Goal: Task Accomplishment & Management: Manage account settings

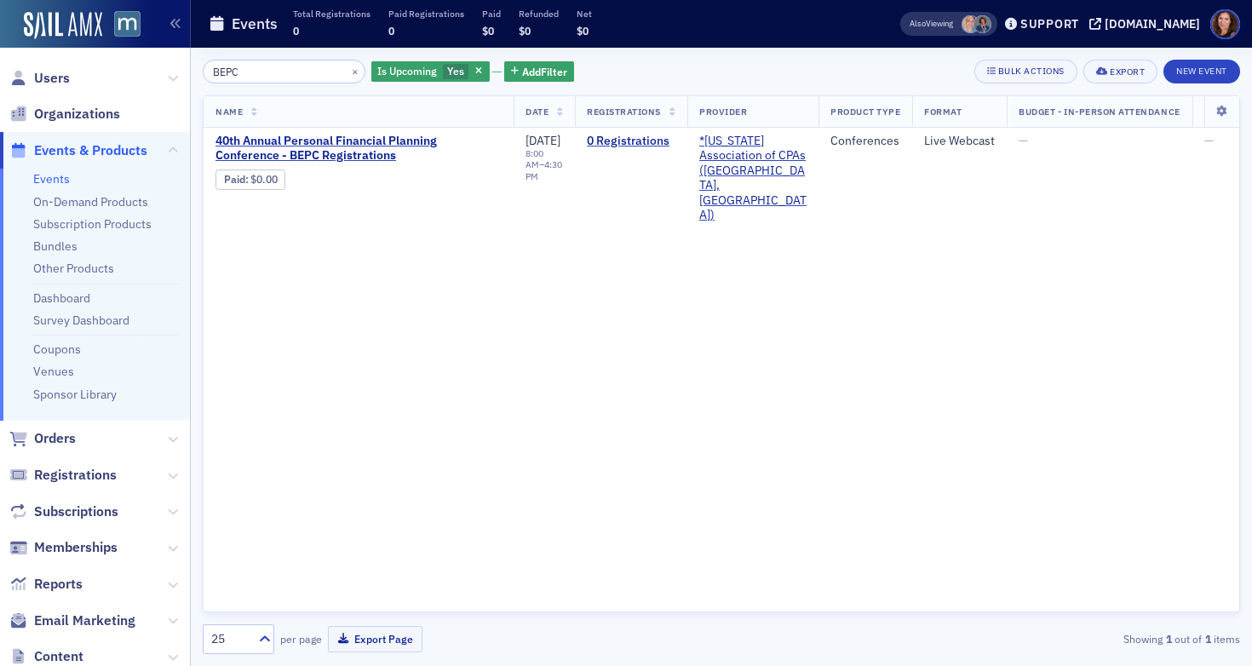
click at [237, 74] on input "BEPC" at bounding box center [284, 72] width 163 height 24
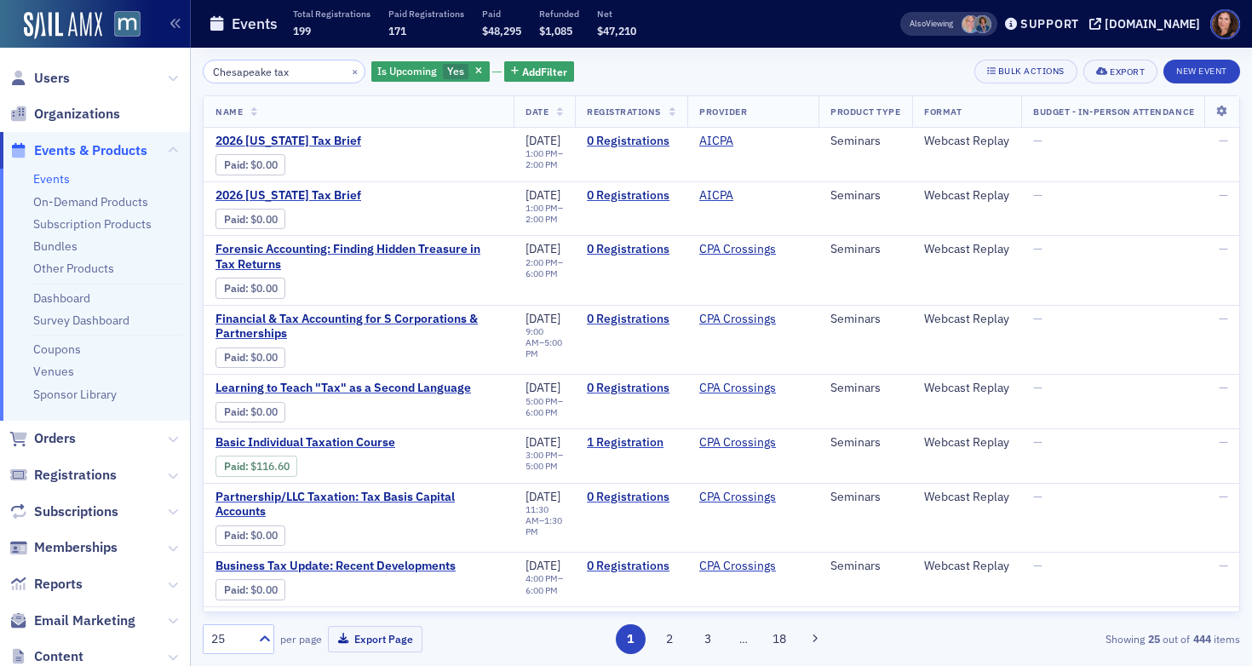
type input "Chesapeake tax"
click at [64, 181] on link "Events" at bounding box center [51, 178] width 37 height 15
click at [65, 256] on ul "Events On-Demand Products Subscription Products Bundles Other Products Dashboar…" at bounding box center [95, 295] width 190 height 252
click at [63, 251] on link "Bundles" at bounding box center [55, 245] width 44 height 15
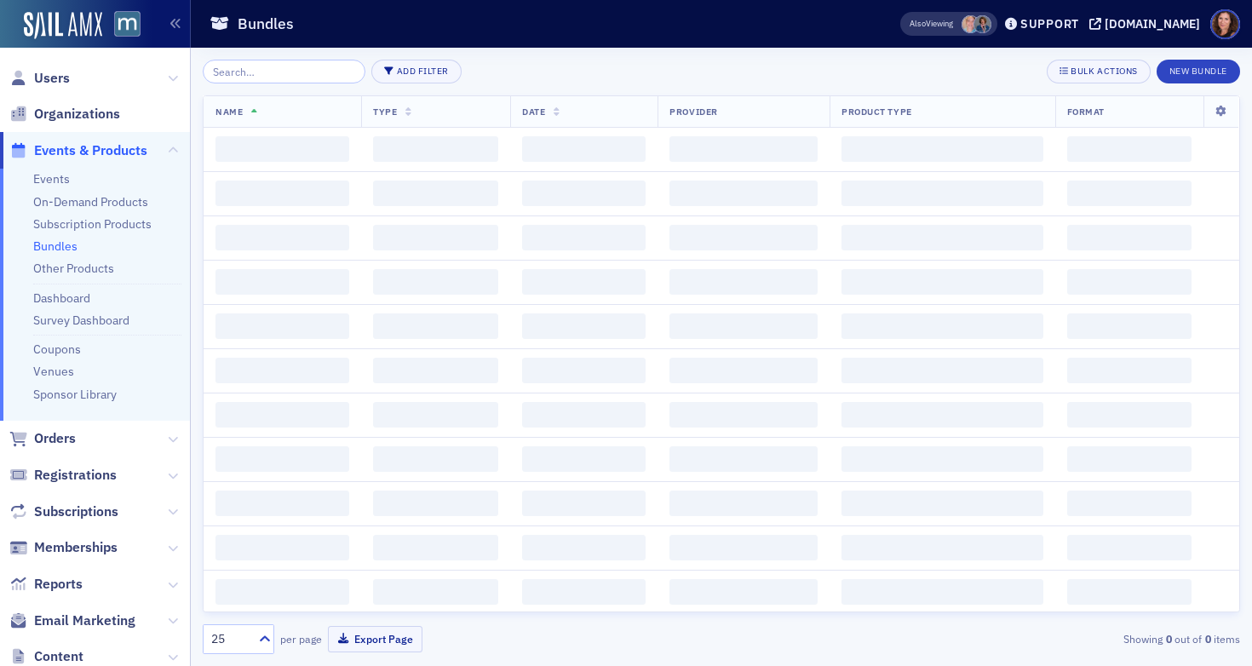
click at [276, 74] on input "search" at bounding box center [284, 72] width 163 height 24
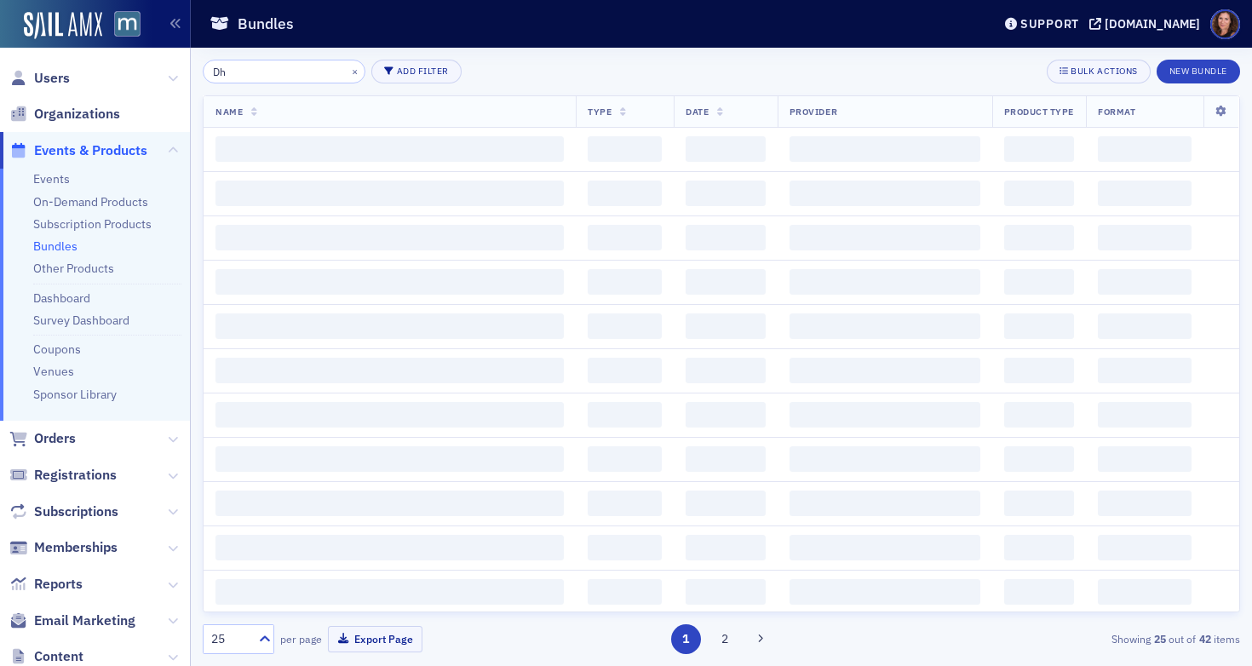
type input "D"
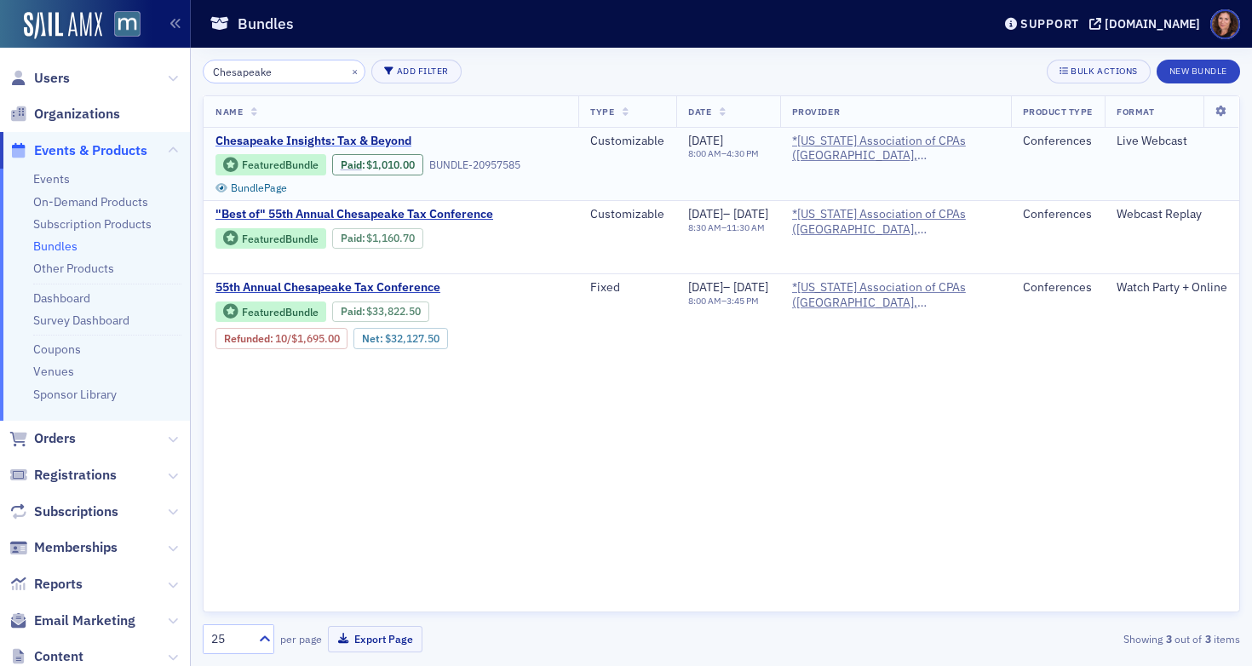
type input "Chesapeake"
click at [355, 139] on span "Chesapeake Insights: Tax & Beyond" at bounding box center [358, 141] width 286 height 15
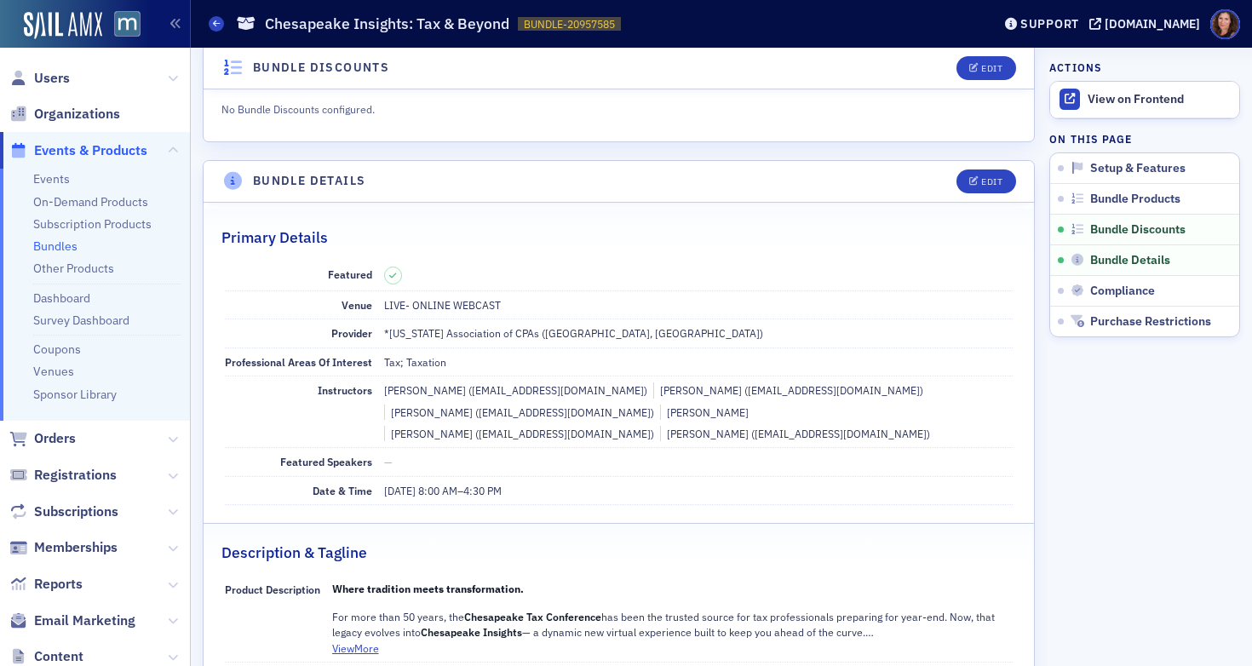
scroll to position [769, 0]
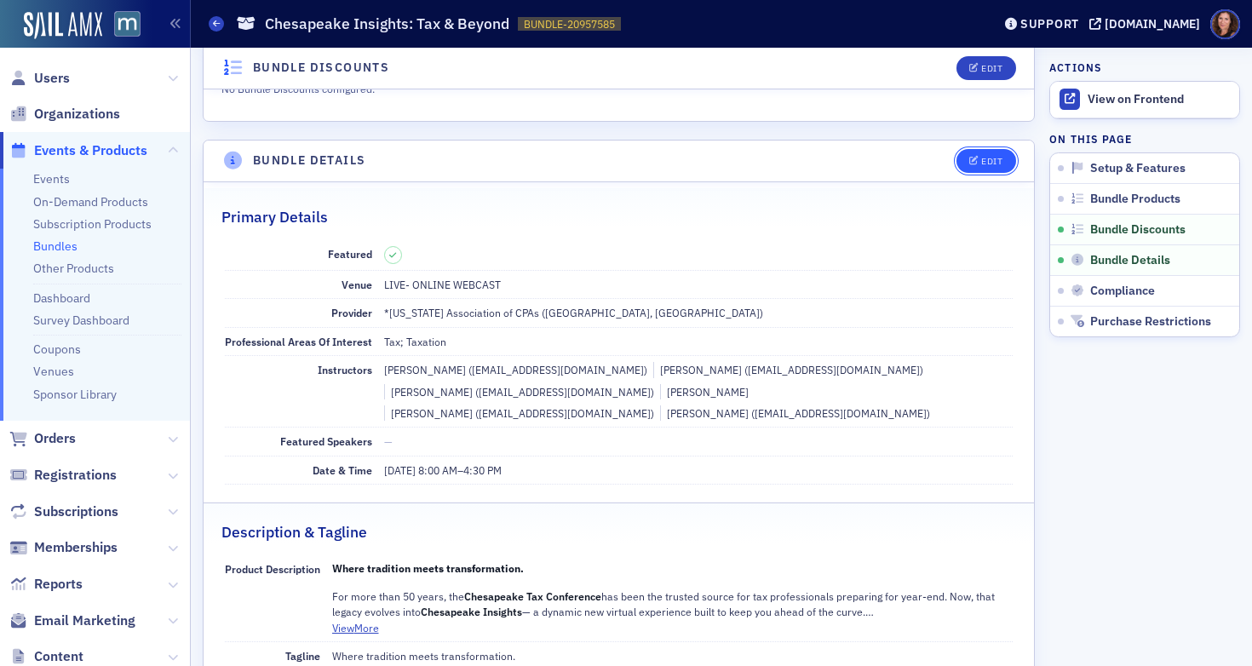
click at [981, 164] on div "Edit" at bounding box center [991, 161] width 21 height 9
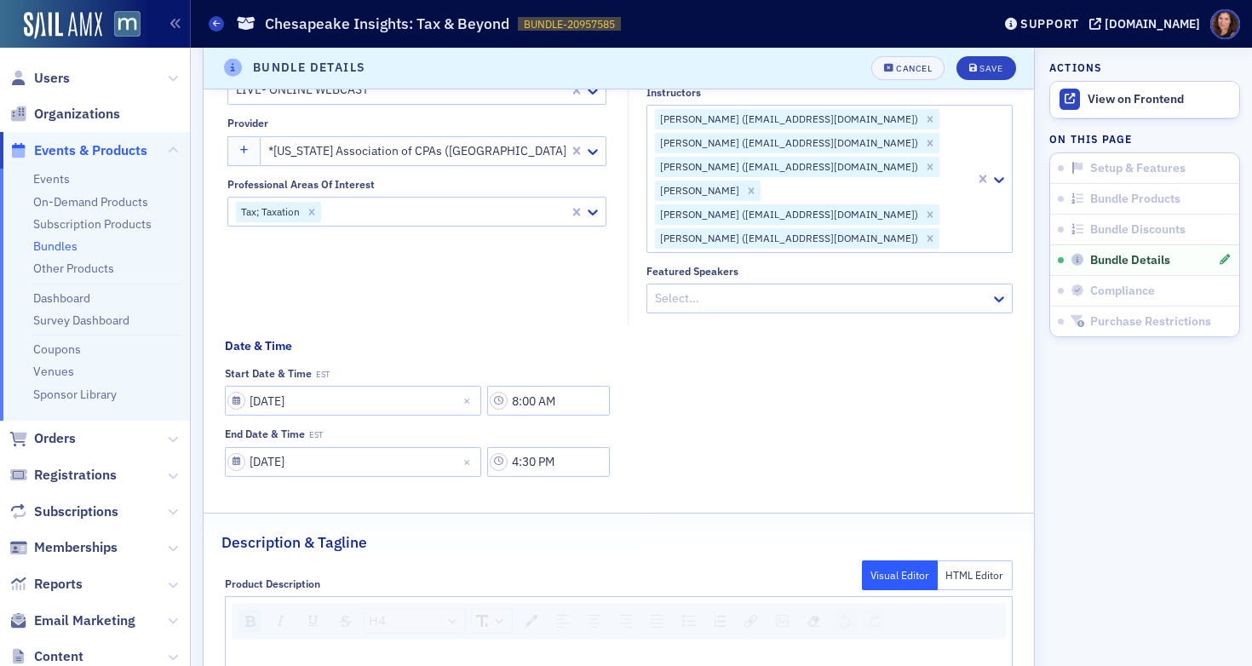
scroll to position [1013, 0]
click at [394, 205] on div at bounding box center [445, 209] width 244 height 21
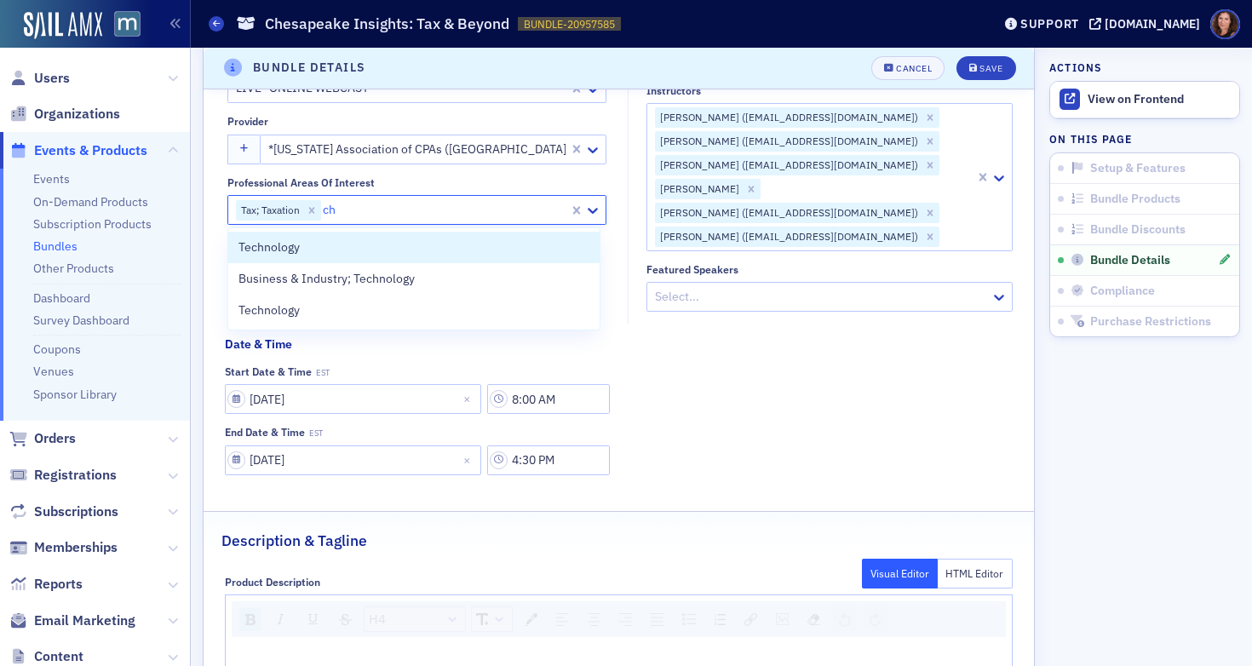
type input "c"
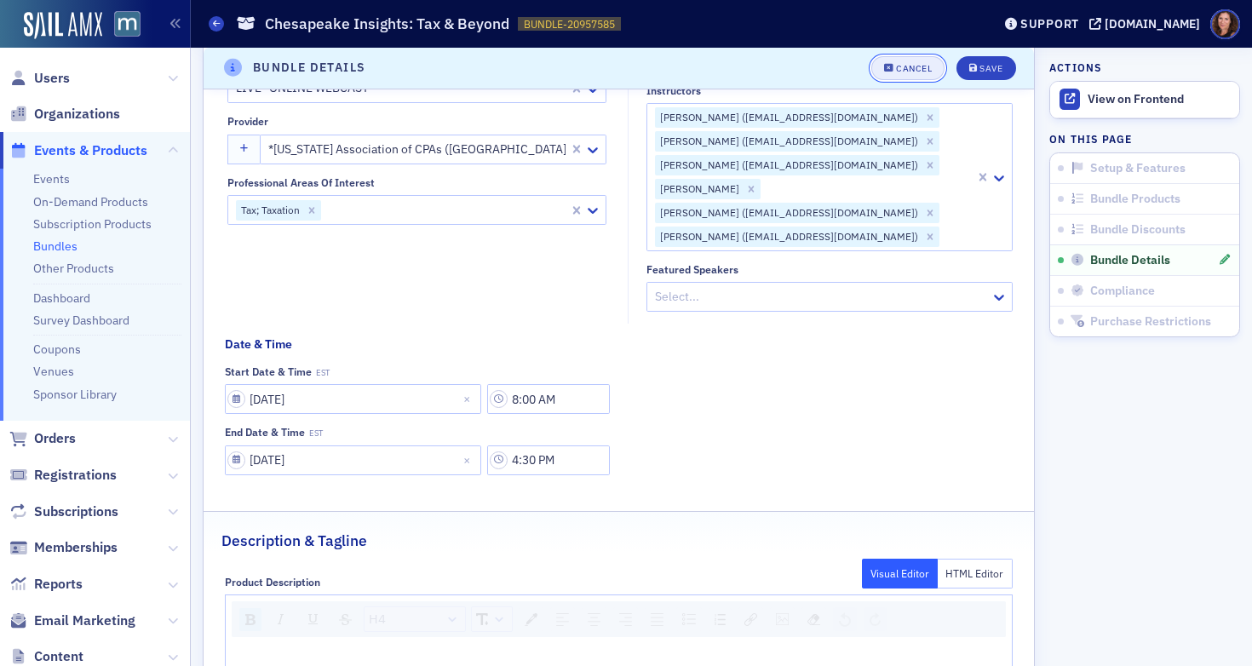
click at [910, 75] on button "Cancel" at bounding box center [907, 68] width 73 height 24
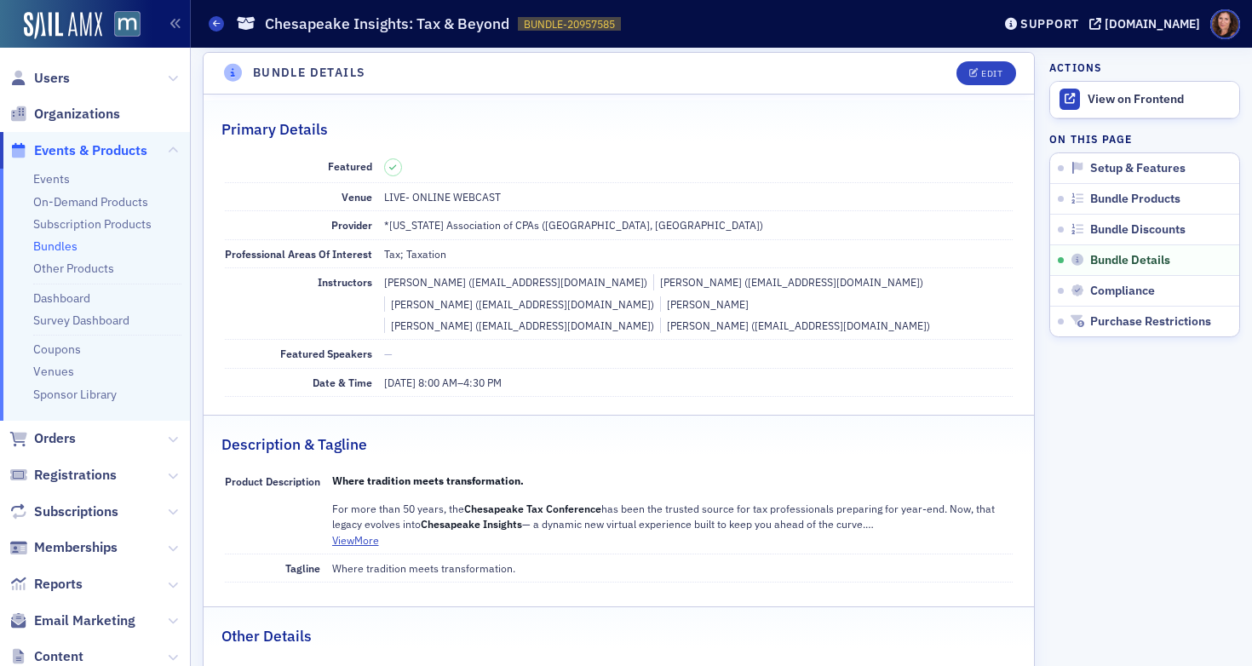
scroll to position [852, 0]
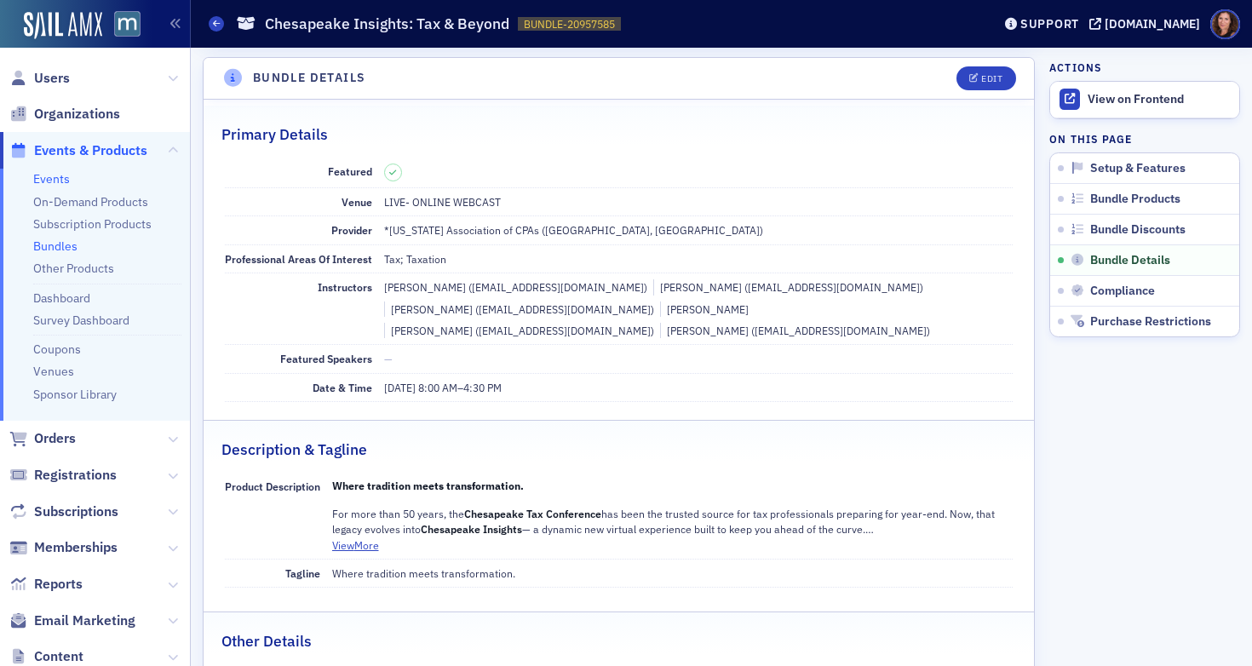
click at [58, 181] on link "Events" at bounding box center [51, 178] width 37 height 15
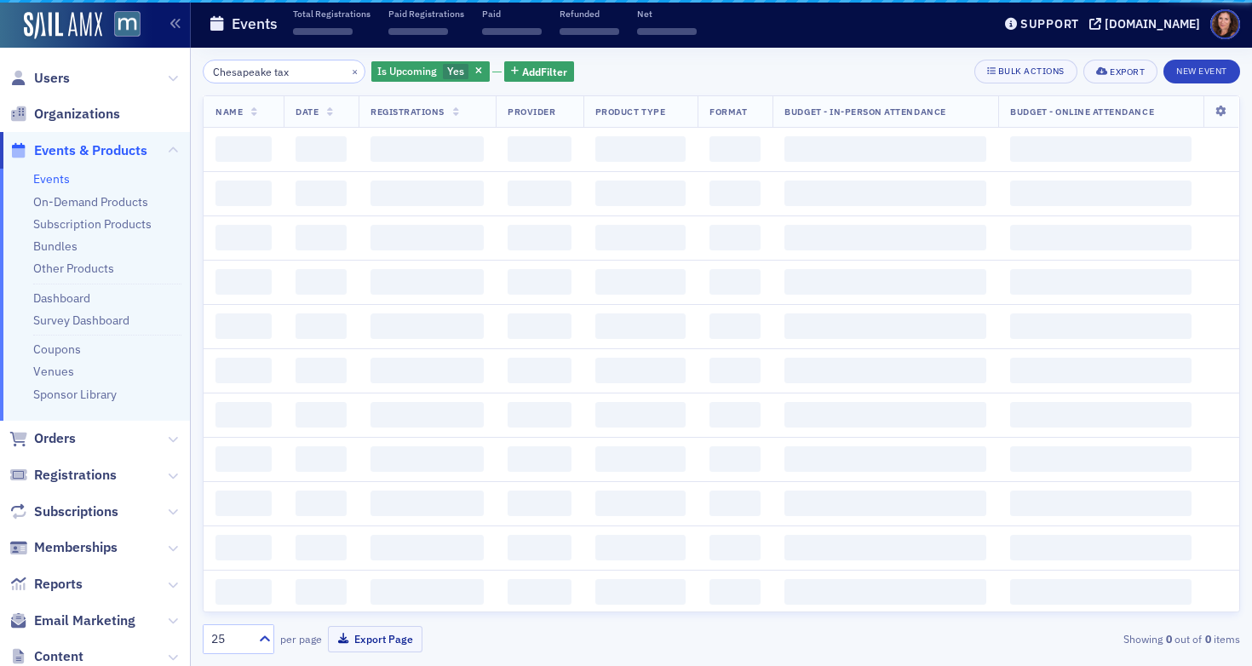
click at [276, 76] on input "Chesapeake tax" at bounding box center [284, 72] width 163 height 24
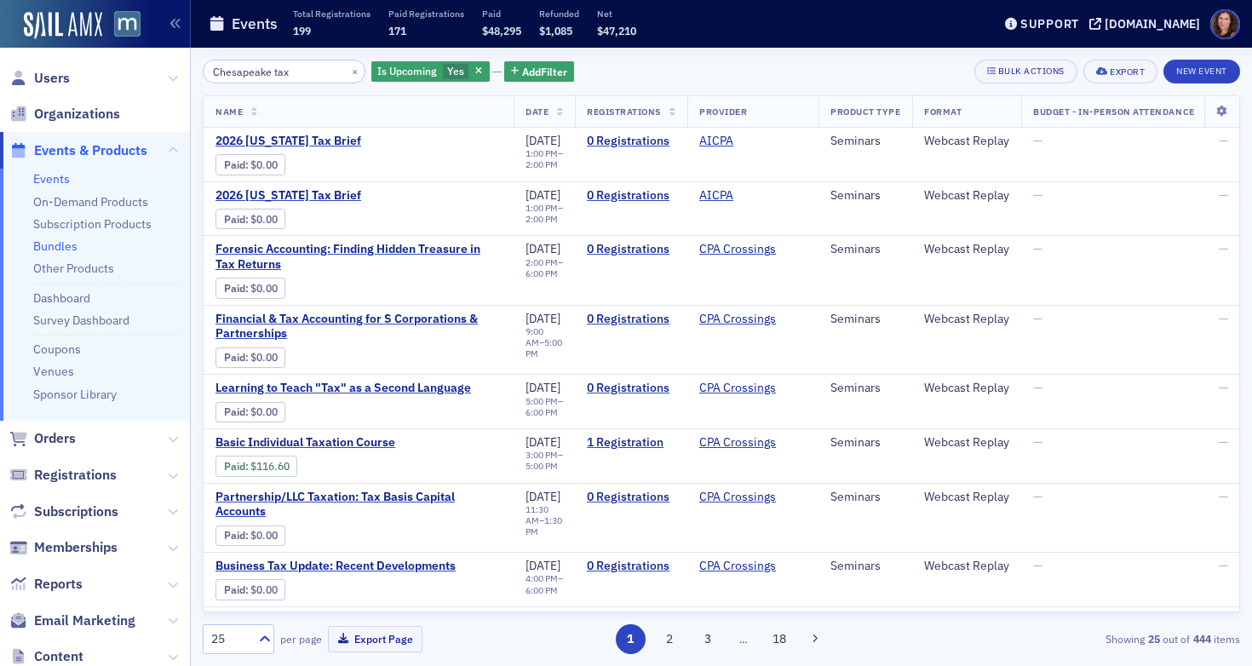
click at [60, 250] on link "Bundles" at bounding box center [55, 245] width 44 height 15
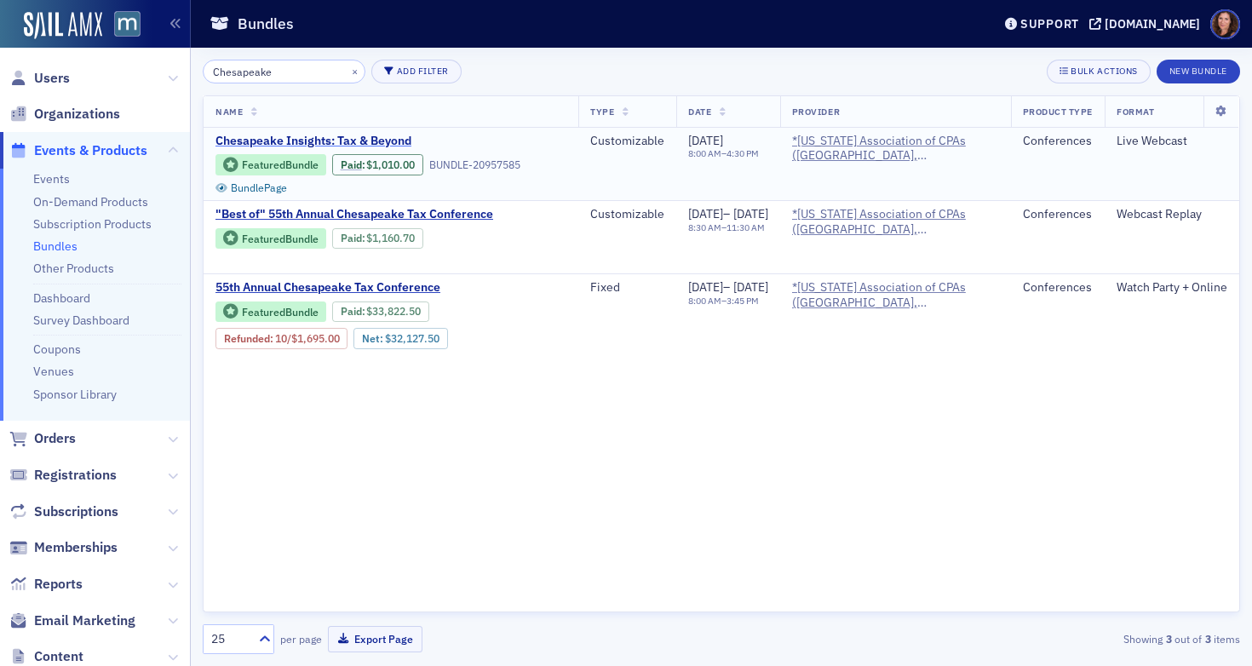
click at [338, 142] on span "Chesapeake Insights: Tax & Beyond" at bounding box center [358, 141] width 286 height 15
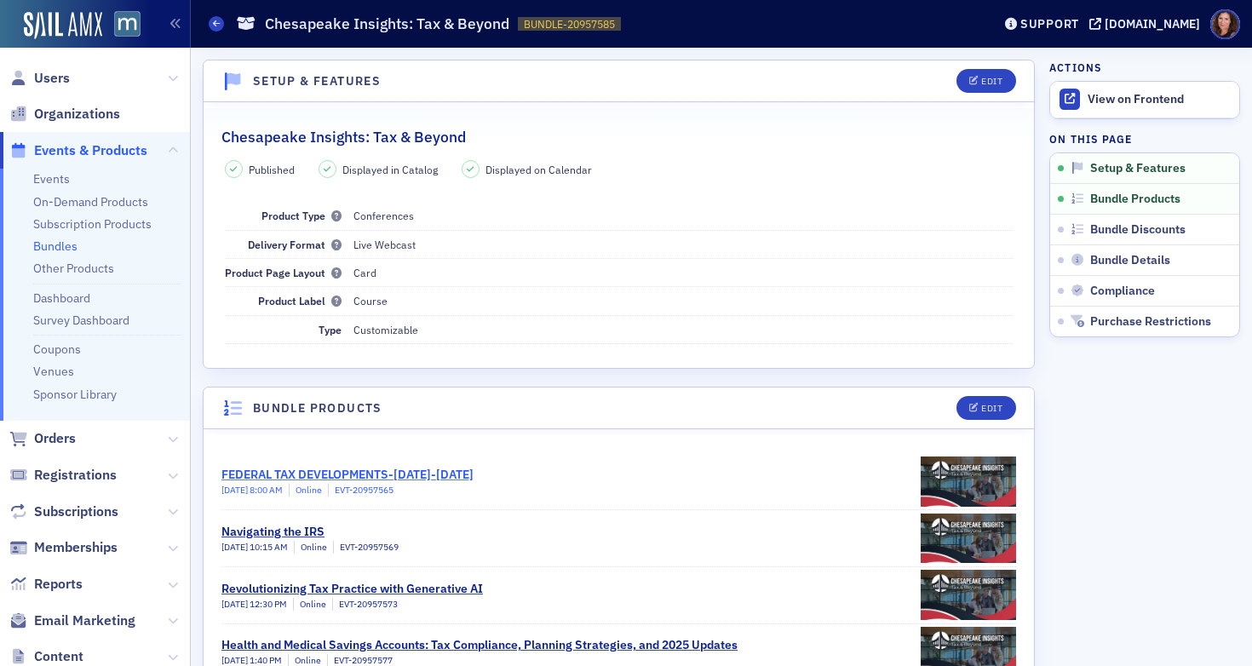
click at [474, 478] on div "FEDERAL TAX DEVELOPMENTS-[DATE]-[DATE]" at bounding box center [347, 475] width 252 height 18
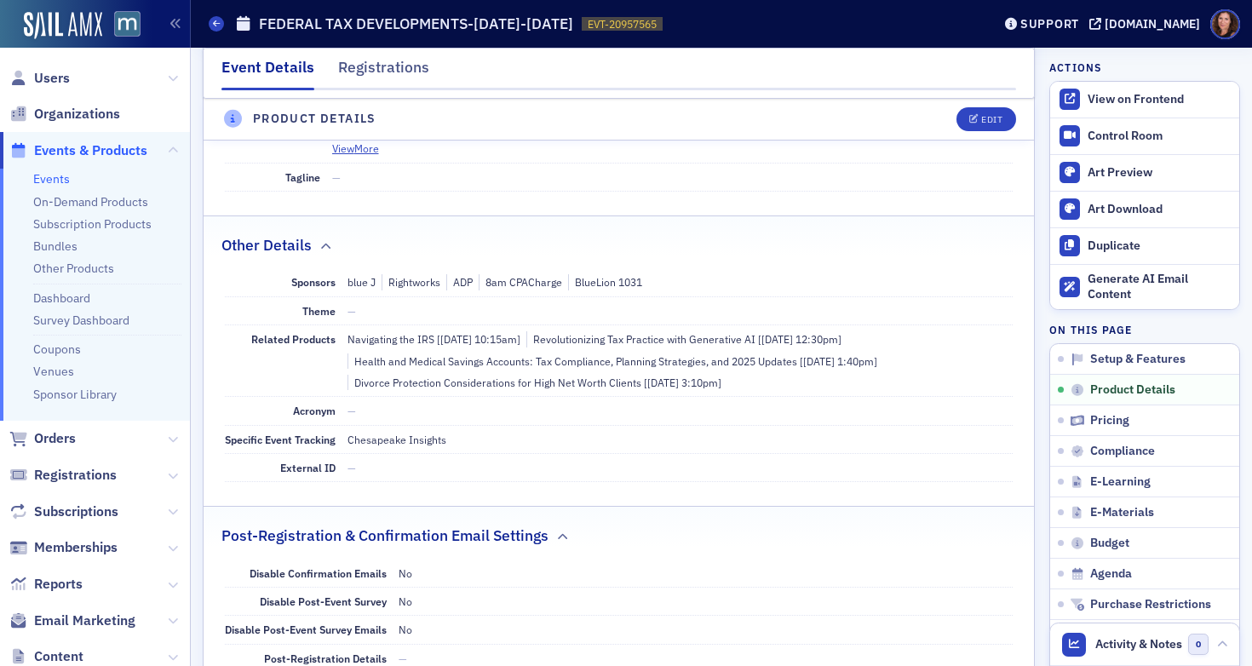
scroll to position [753, 0]
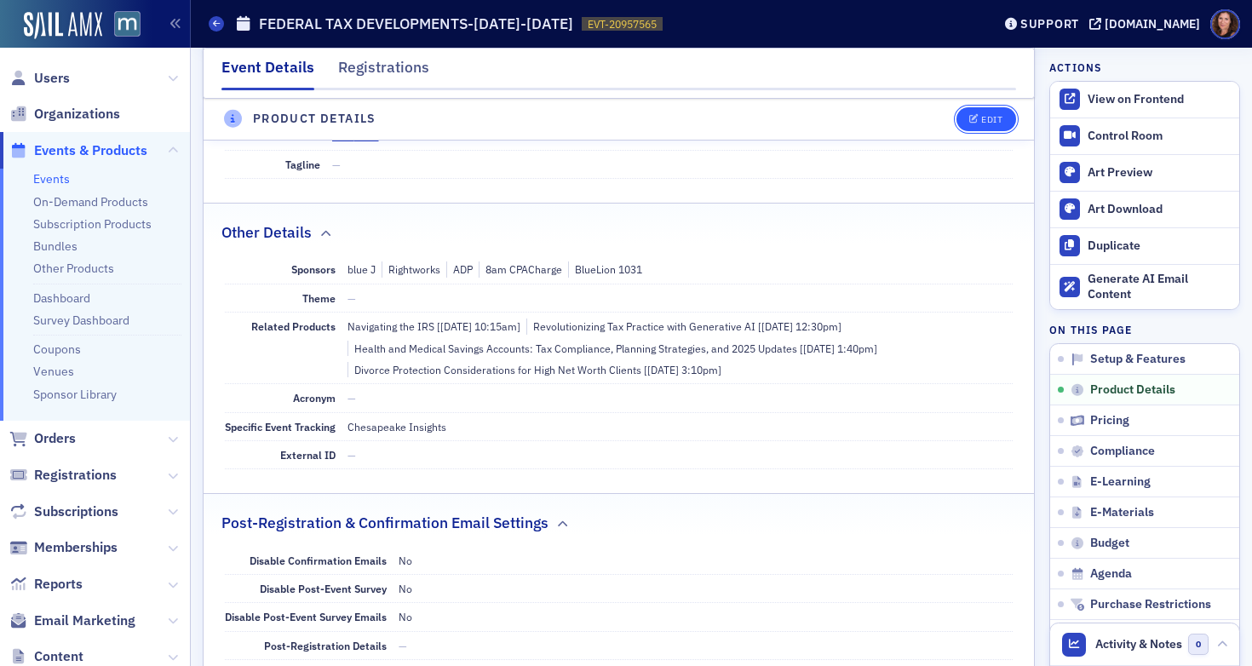
click at [981, 117] on div "Edit" at bounding box center [991, 119] width 21 height 9
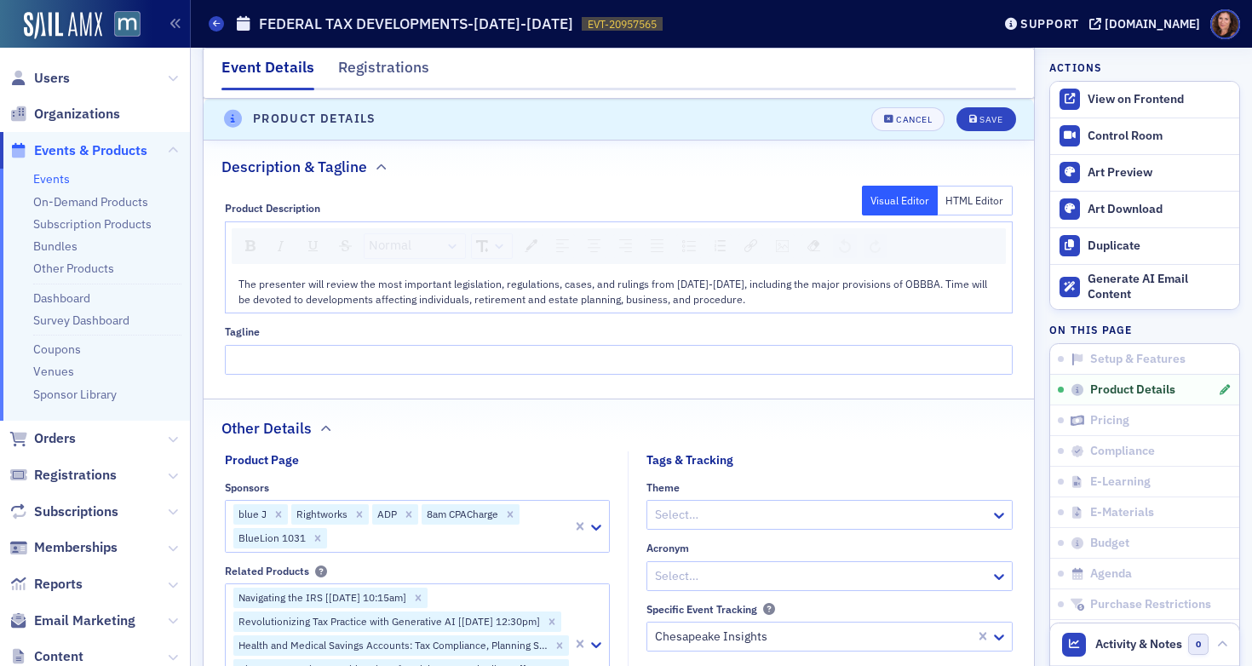
scroll to position [903, 0]
click at [910, 125] on button "Cancel" at bounding box center [907, 119] width 73 height 24
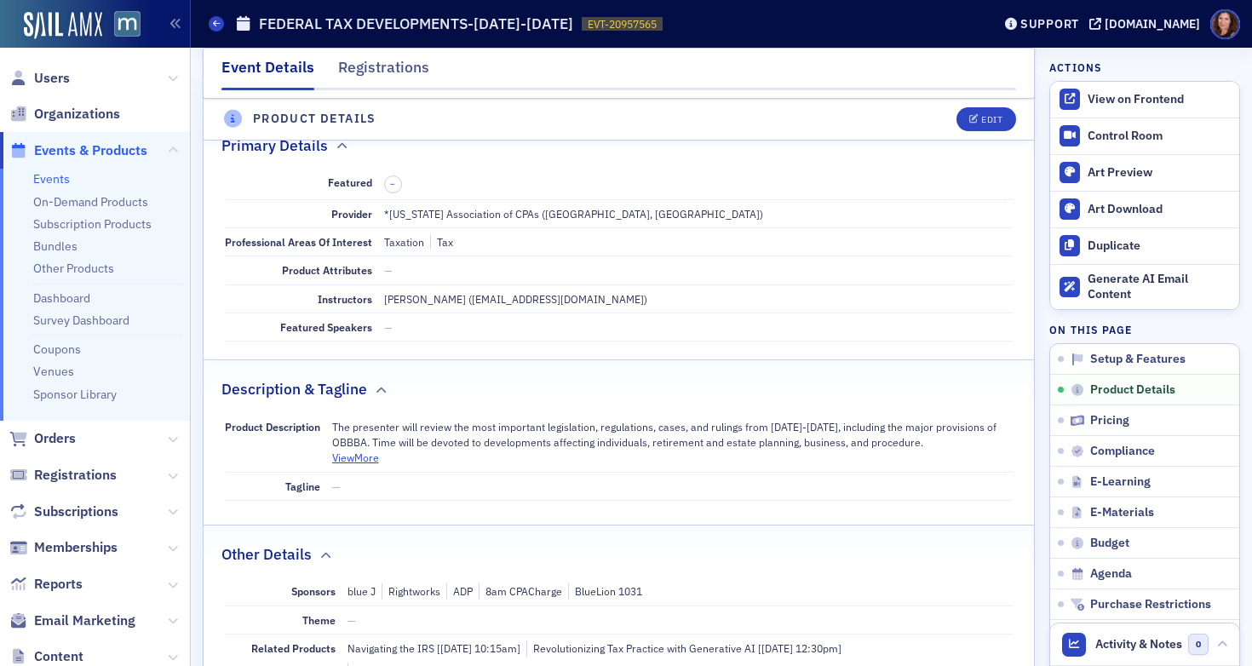
scroll to position [411, 0]
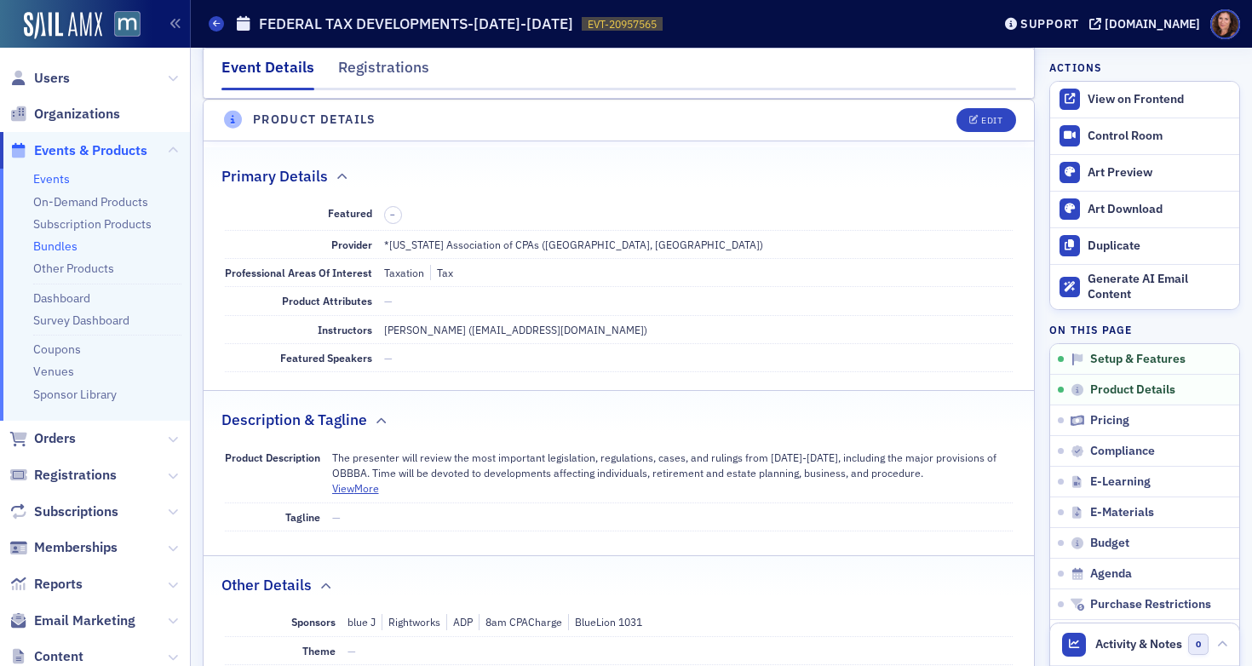
click at [57, 250] on link "Bundles" at bounding box center [55, 245] width 44 height 15
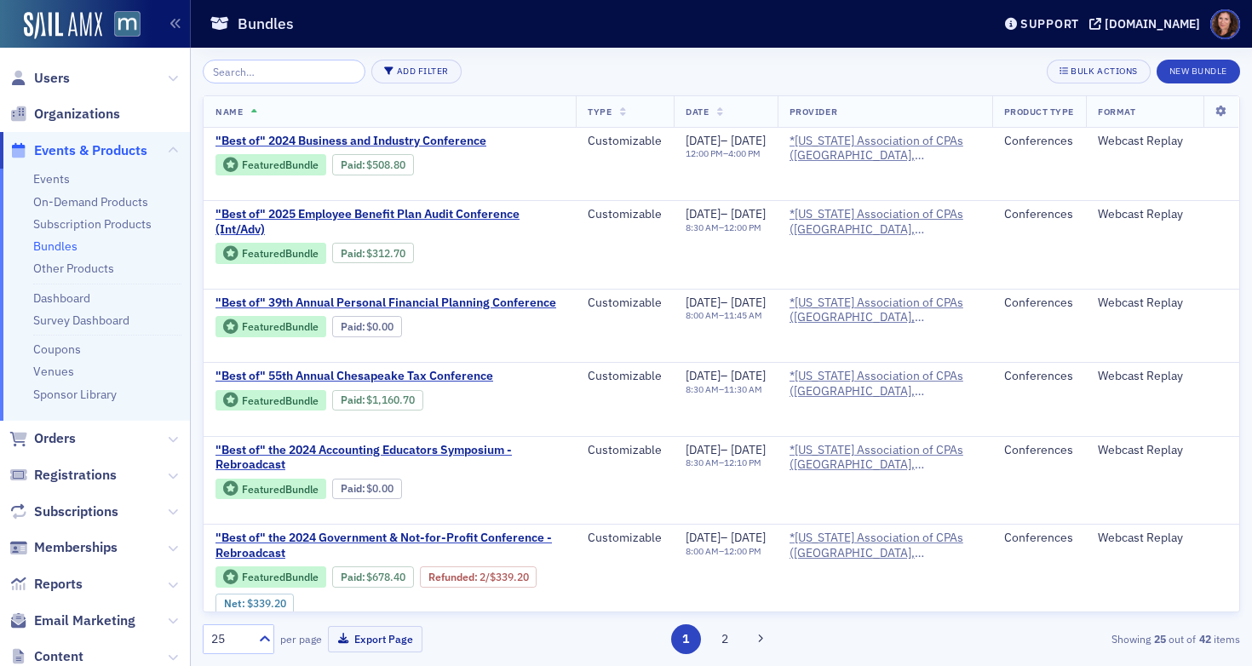
click at [283, 67] on input "search" at bounding box center [284, 72] width 163 height 24
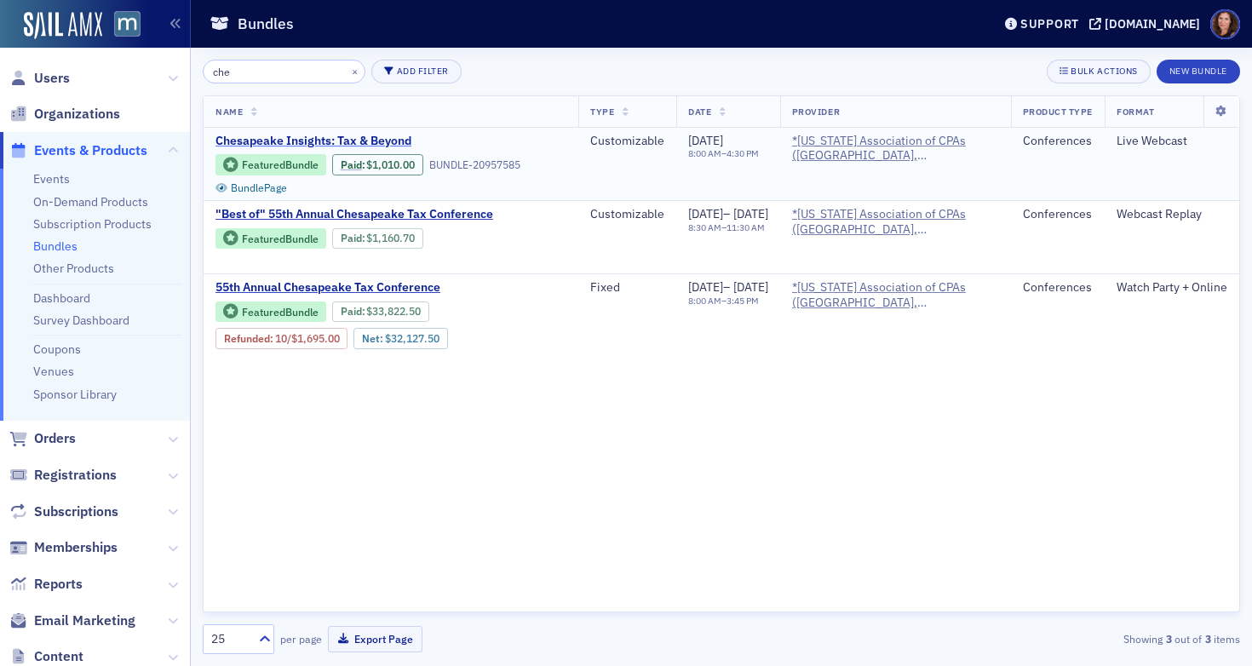
type input "che"
click at [325, 136] on span "Chesapeake Insights: Tax & Beyond" at bounding box center [358, 141] width 286 height 15
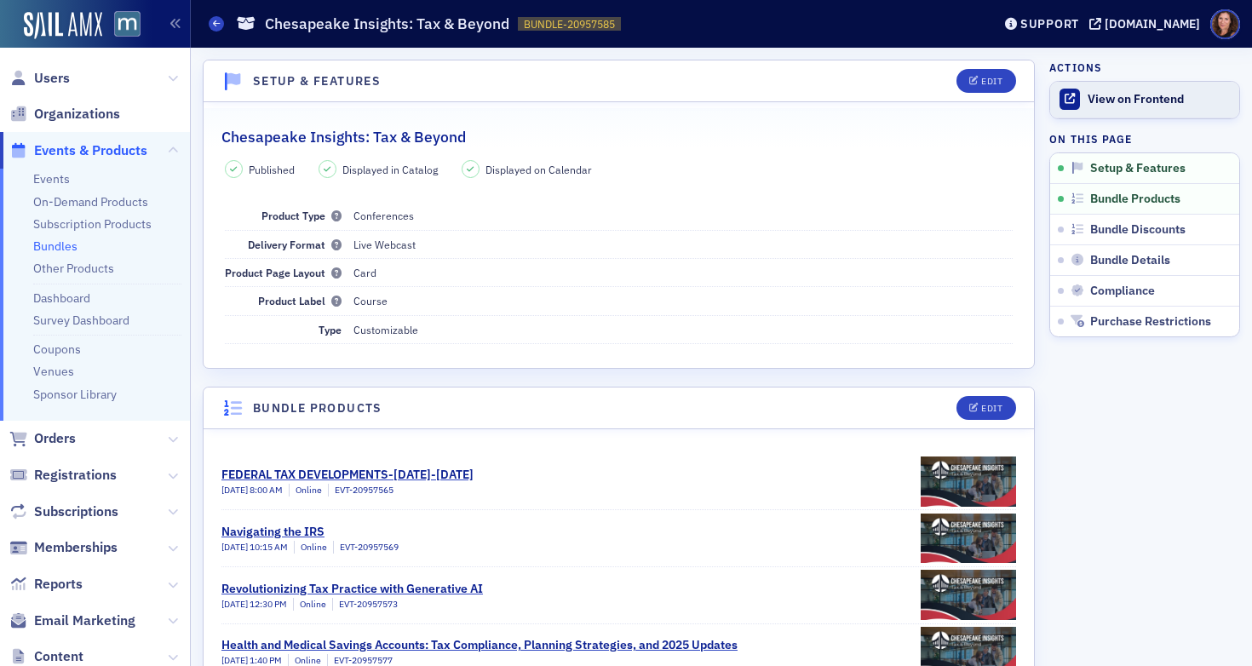
click at [1106, 100] on div "View on Frontend" at bounding box center [1159, 99] width 143 height 15
